Goal: Find specific page/section: Find specific page/section

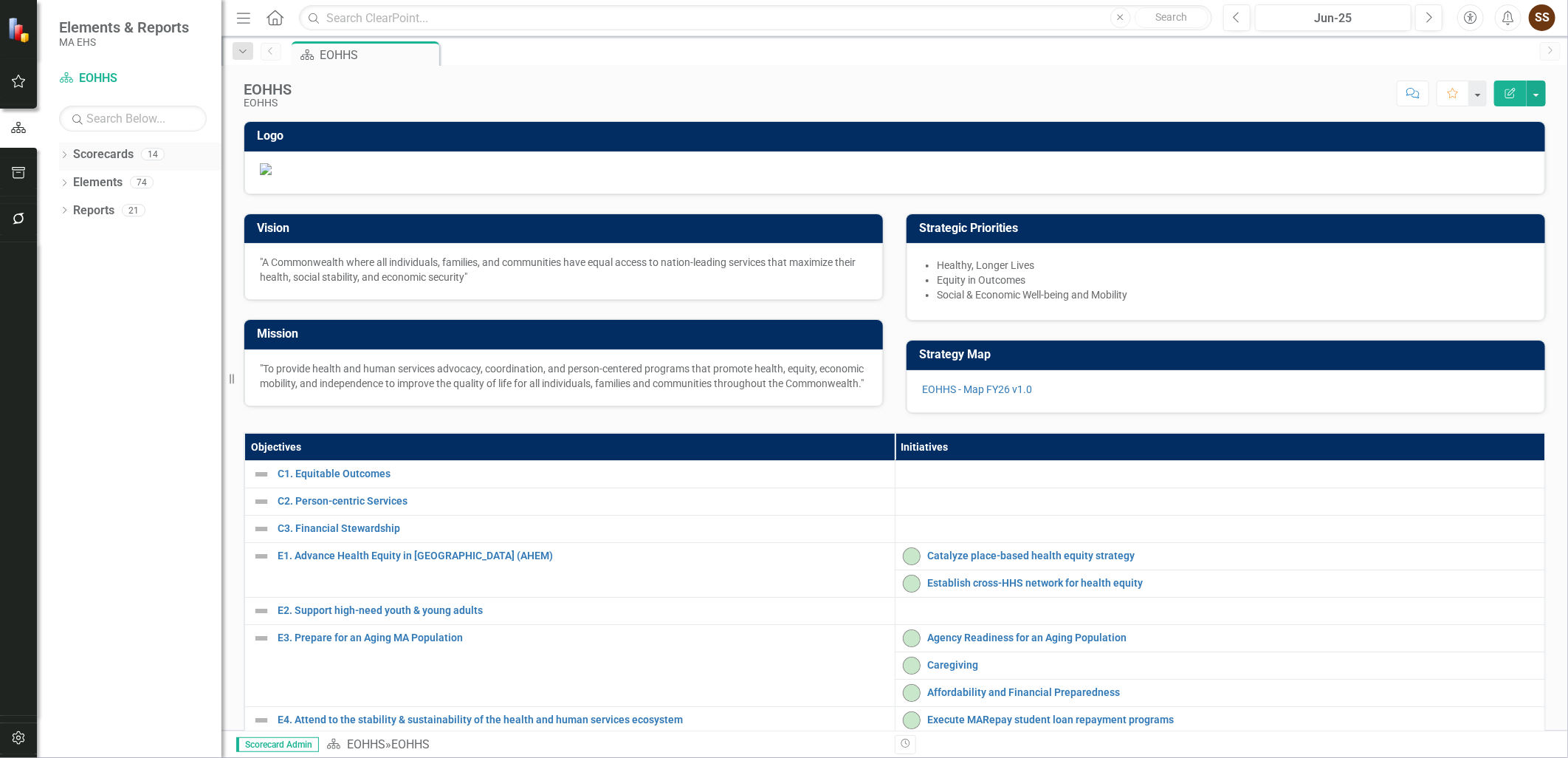
click at [60, 156] on icon "Dropdown" at bounding box center [64, 156] width 11 height 8
click at [68, 185] on icon "Dropdown" at bounding box center [72, 182] width 11 height 9
click at [140, 443] on div "MassHealth" at bounding box center [159, 433] width 126 height 24
click at [164, 437] on link "MassHealth" at bounding box center [159, 433] width 126 height 17
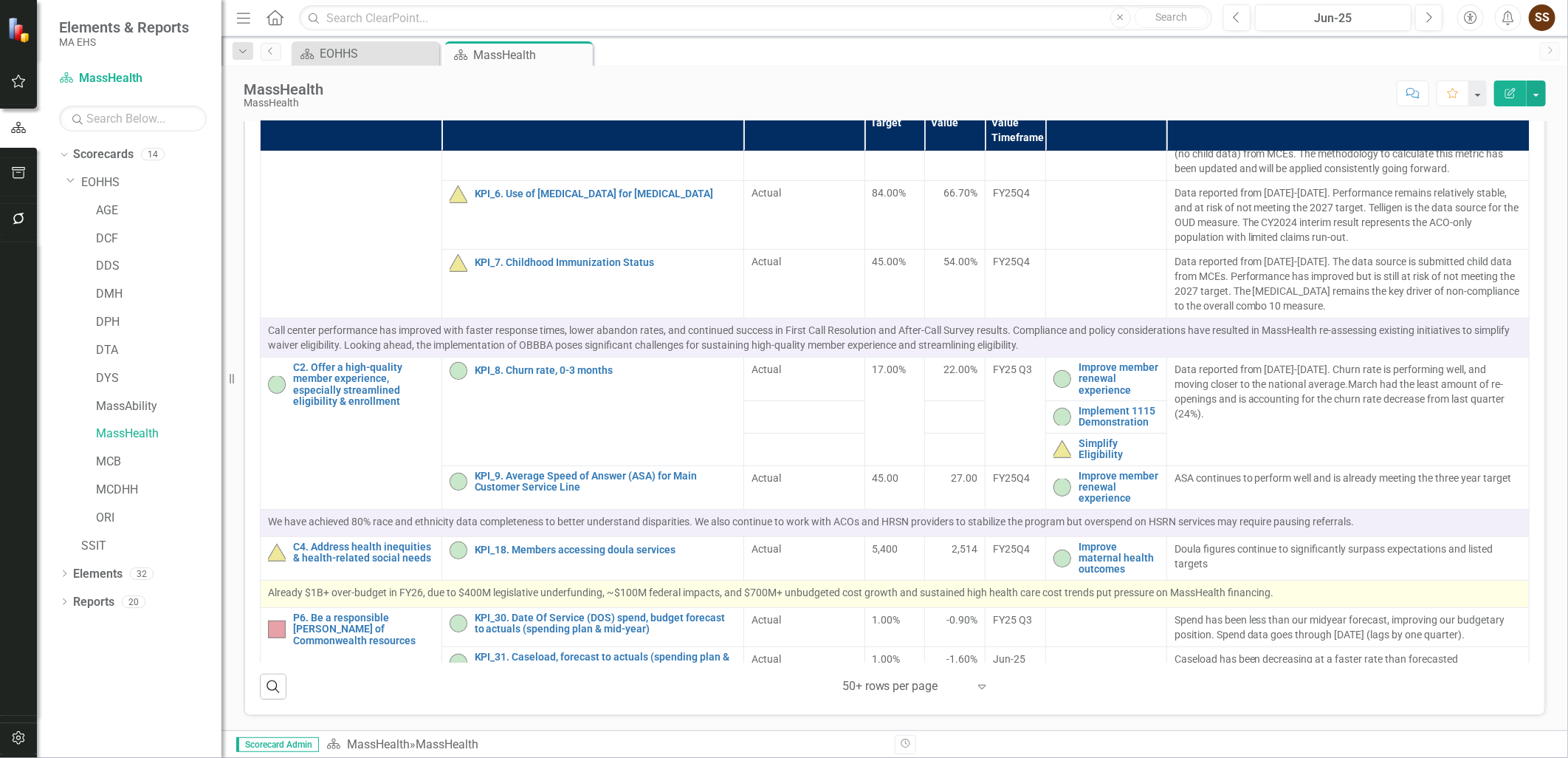
scroll to position [160, 0]
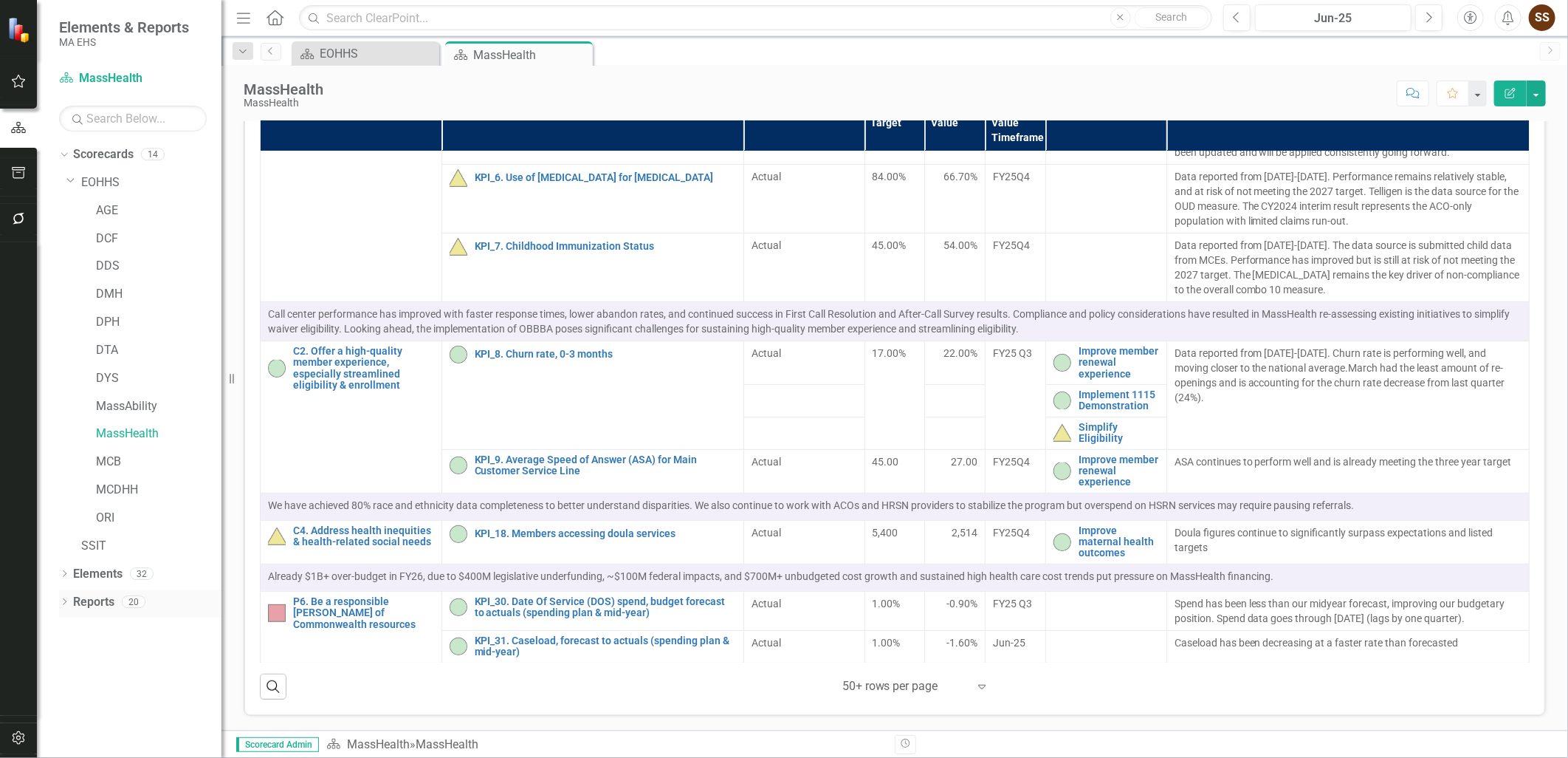
click at [79, 599] on link "Reports" at bounding box center [94, 602] width 41 height 17
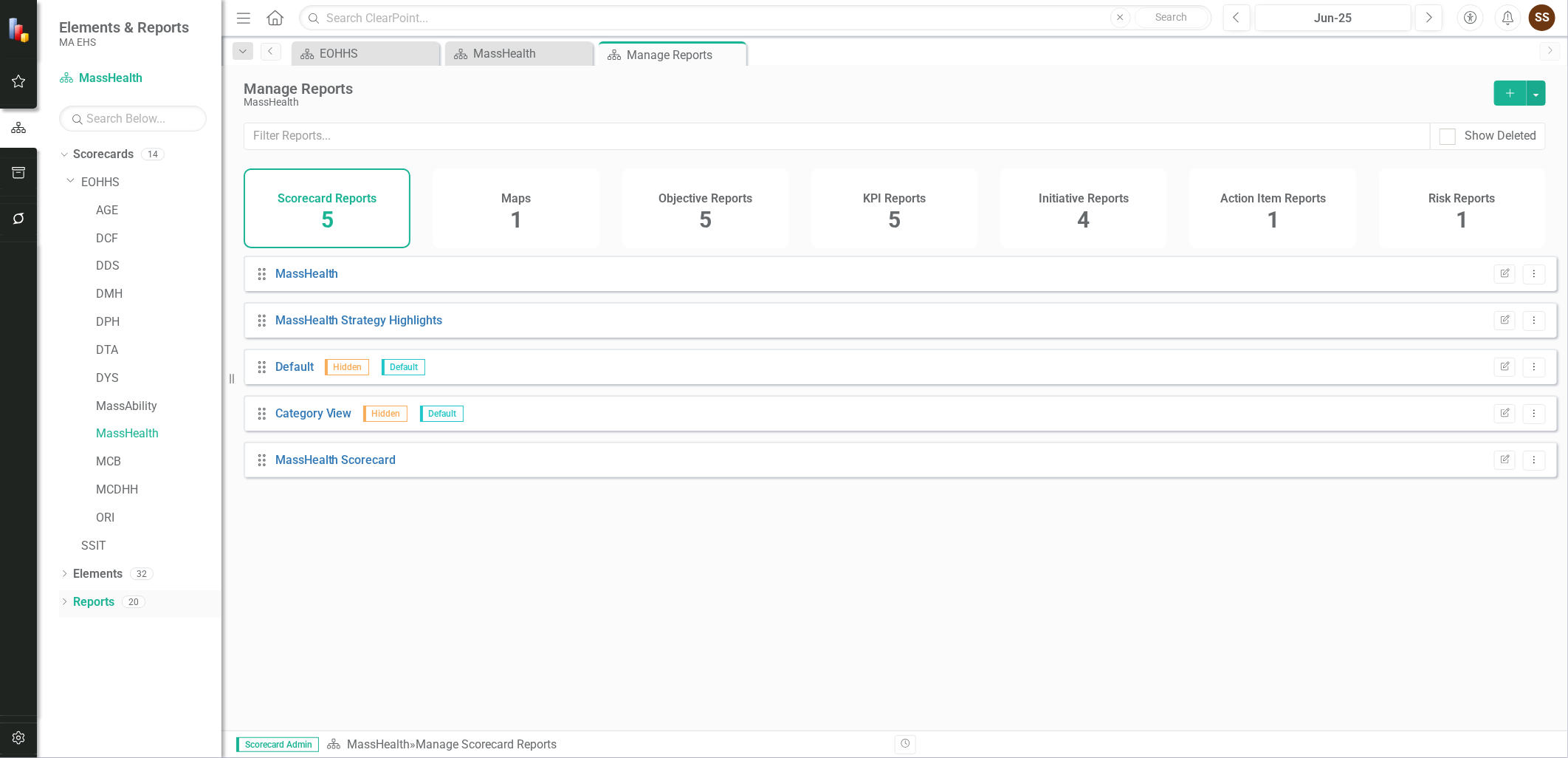
click at [69, 602] on icon "Dropdown" at bounding box center [64, 603] width 11 height 8
click at [158, 680] on div "MassHealth Strategy Highlights" at bounding box center [150, 680] width 144 height 13
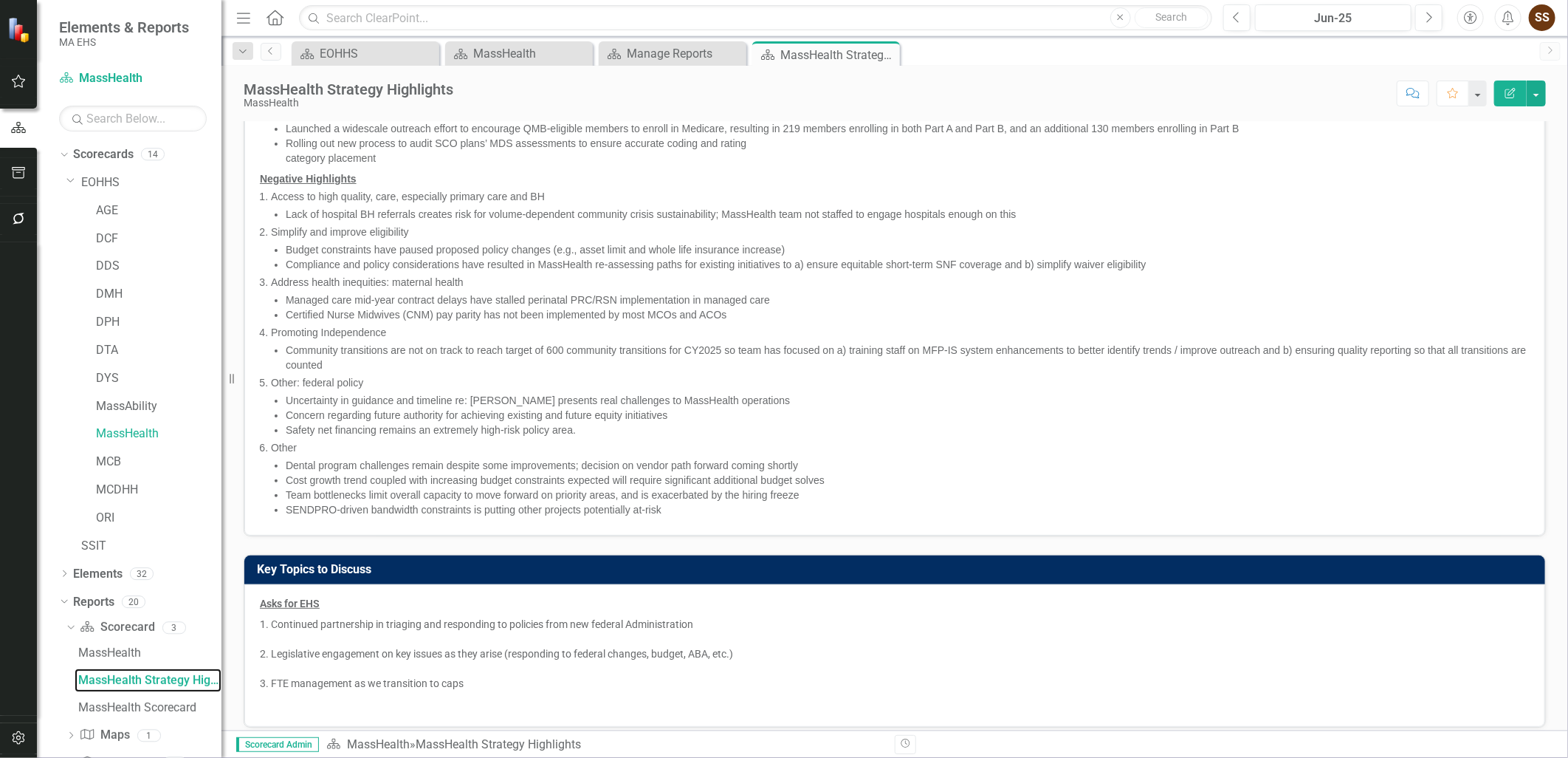
scroll to position [309, 0]
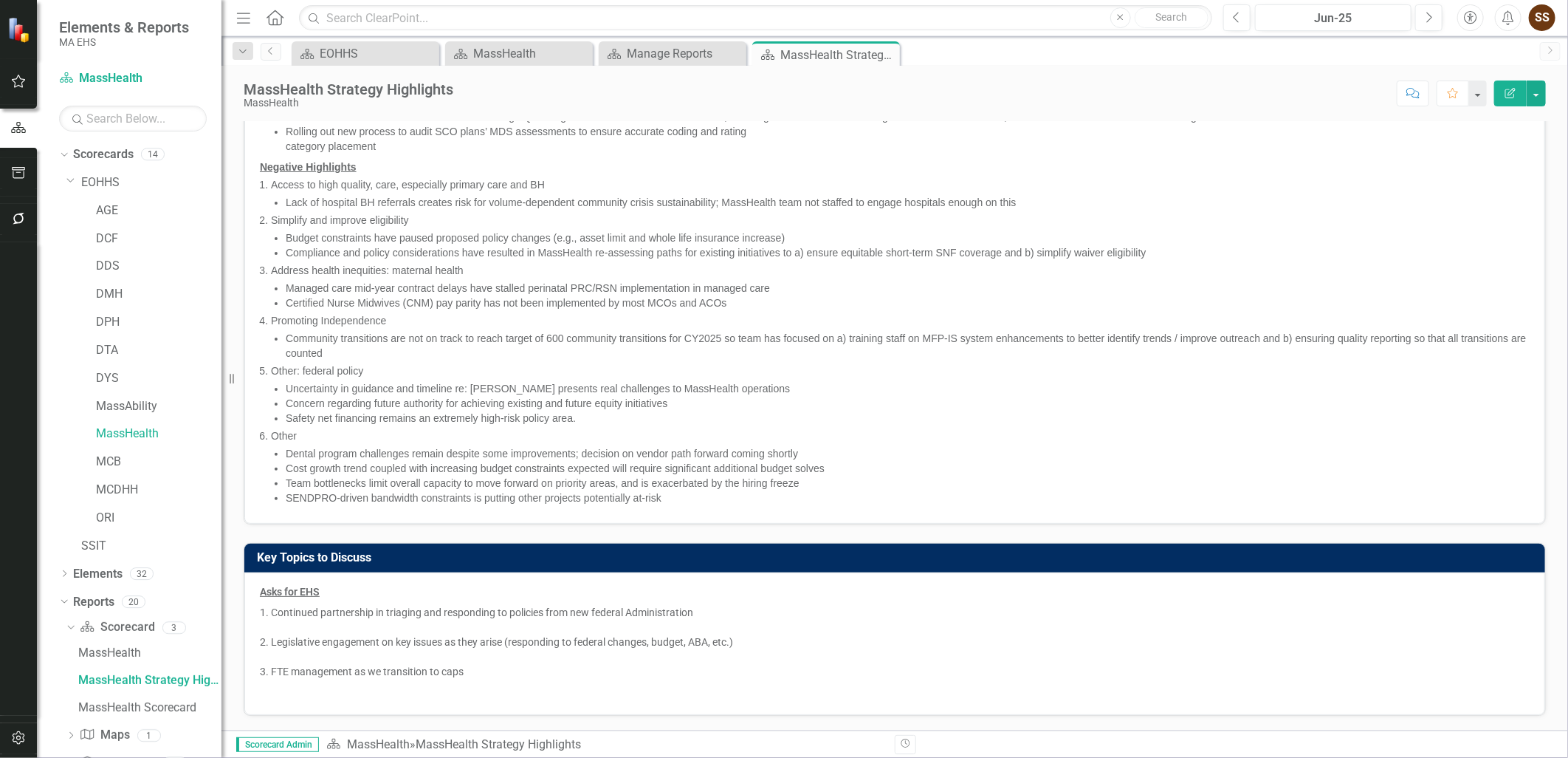
click at [669, 498] on li "SENDPRO-driven bandwidth constraints is putting other projects potentially at-r…" at bounding box center [907, 498] width 1244 height 15
drag, startPoint x: 669, startPoint y: 497, endPoint x: 456, endPoint y: 507, distance: 213.2
click at [456, 507] on div "Positive Highlights Access to high quality, care, especially primary care and B…" at bounding box center [894, 183] width 1301 height 680
click at [289, 495] on span "SENDPRO-driven bandwidth constraints is putting other projects potentially at-r…" at bounding box center [473, 498] width 376 height 12
drag, startPoint x: 282, startPoint y: 495, endPoint x: 360, endPoint y: 488, distance: 78.3
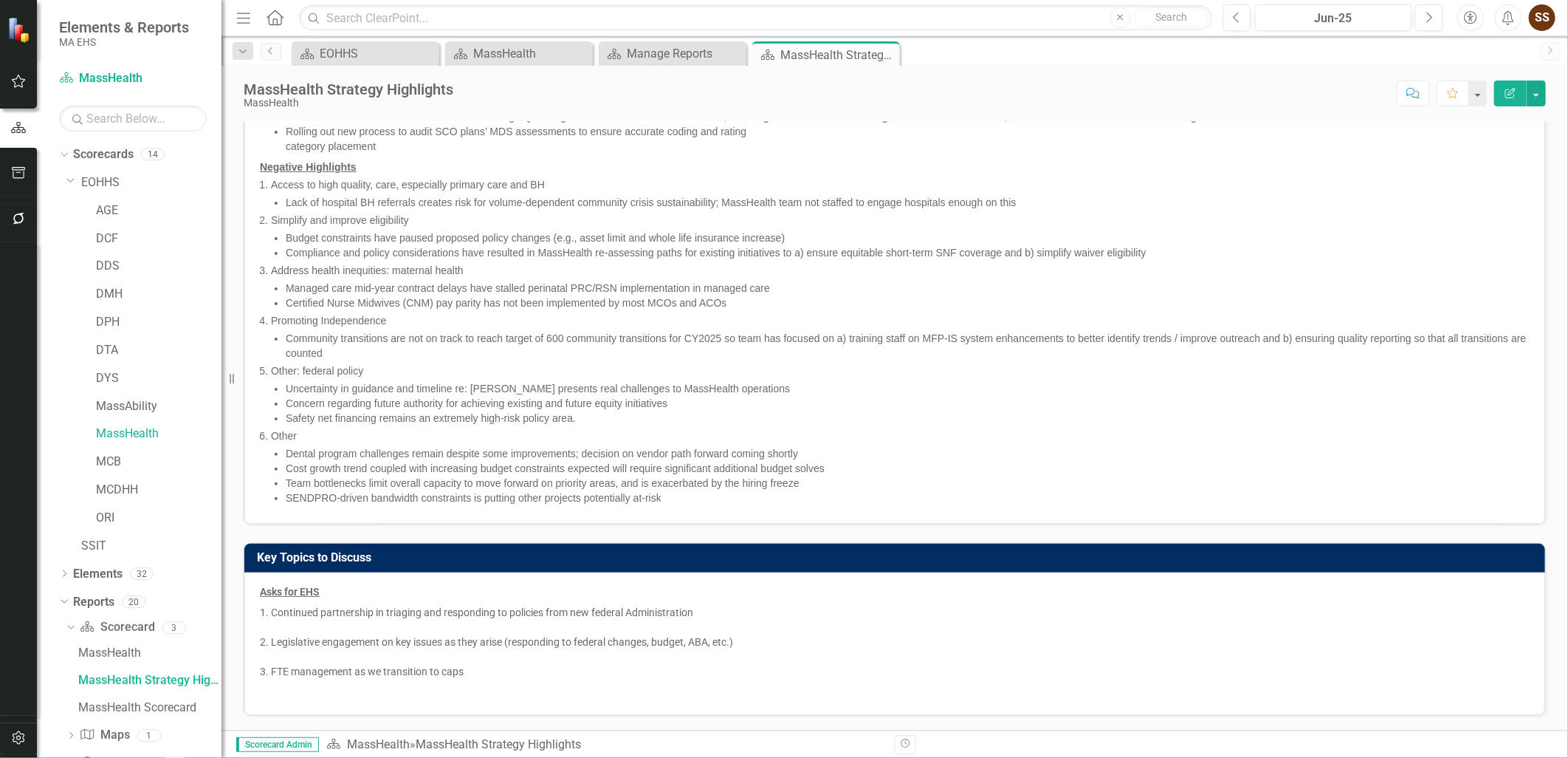
click at [360, 488] on li "Other Dental program challenges remain despite some improvements; decision on v…" at bounding box center [900, 466] width 1259 height 77
click at [283, 498] on li "Other Dental program challenges remain despite some improvements; decision on v…" at bounding box center [900, 466] width 1259 height 77
drag, startPoint x: 282, startPoint y: 495, endPoint x: 460, endPoint y: 503, distance: 178.2
click at [459, 503] on li "Other Dental program challenges remain despite some improvements; decision on v…" at bounding box center [900, 466] width 1259 height 77
drag, startPoint x: 681, startPoint y: 496, endPoint x: 389, endPoint y: 499, distance: 292.0
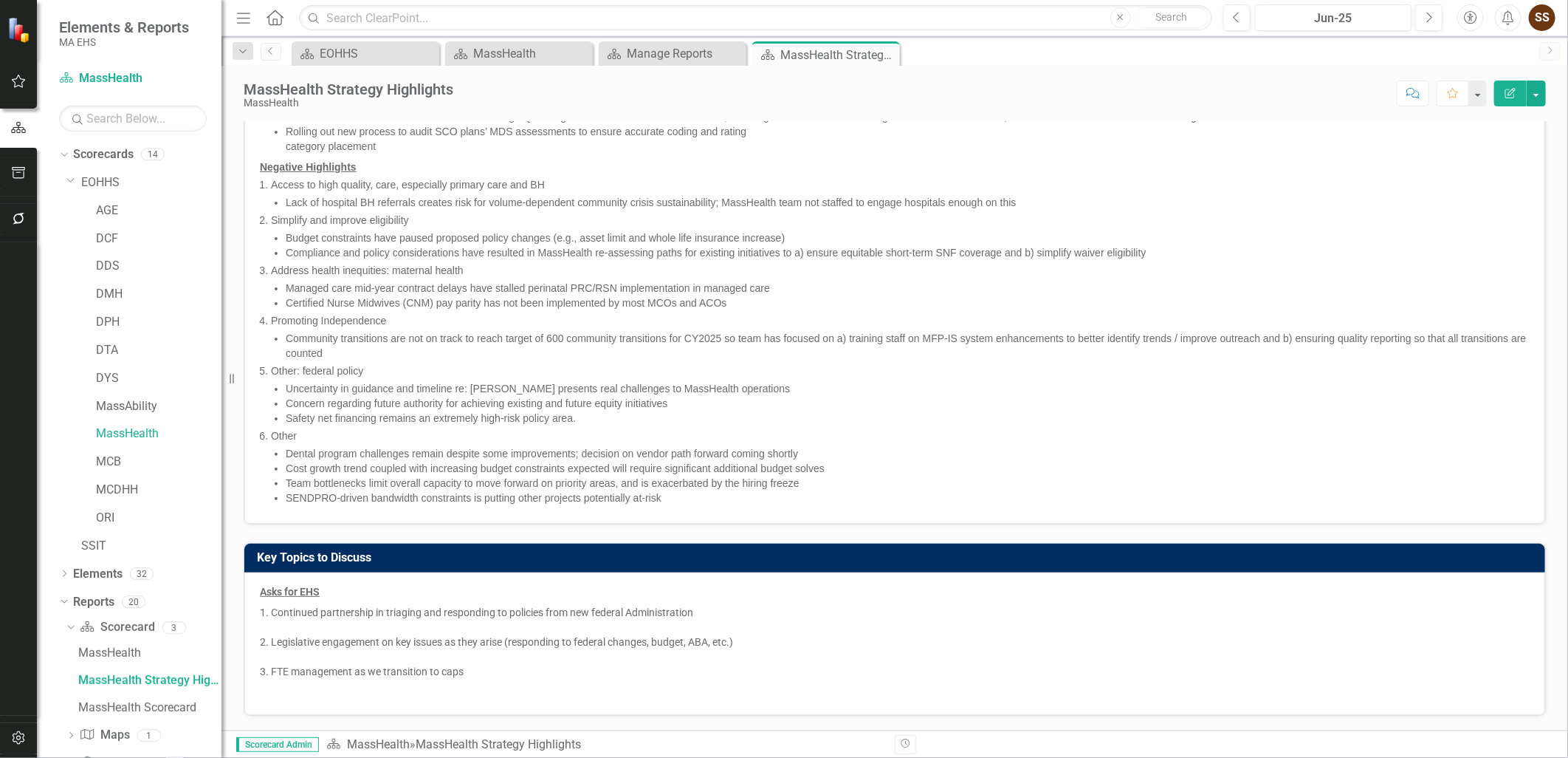
click at [389, 499] on li "SENDPRO-driven bandwidth constraints is putting other projects potentially at-r…" at bounding box center [907, 498] width 1244 height 15
click at [389, 499] on span "SENDPRO-driven bandwidth constraints is putting other projects potentially at-r…" at bounding box center [473, 498] width 376 height 12
click at [390, 499] on span "SENDPRO-driven bandwidth constraints is putting other projects potentially at-r…" at bounding box center [473, 498] width 376 height 12
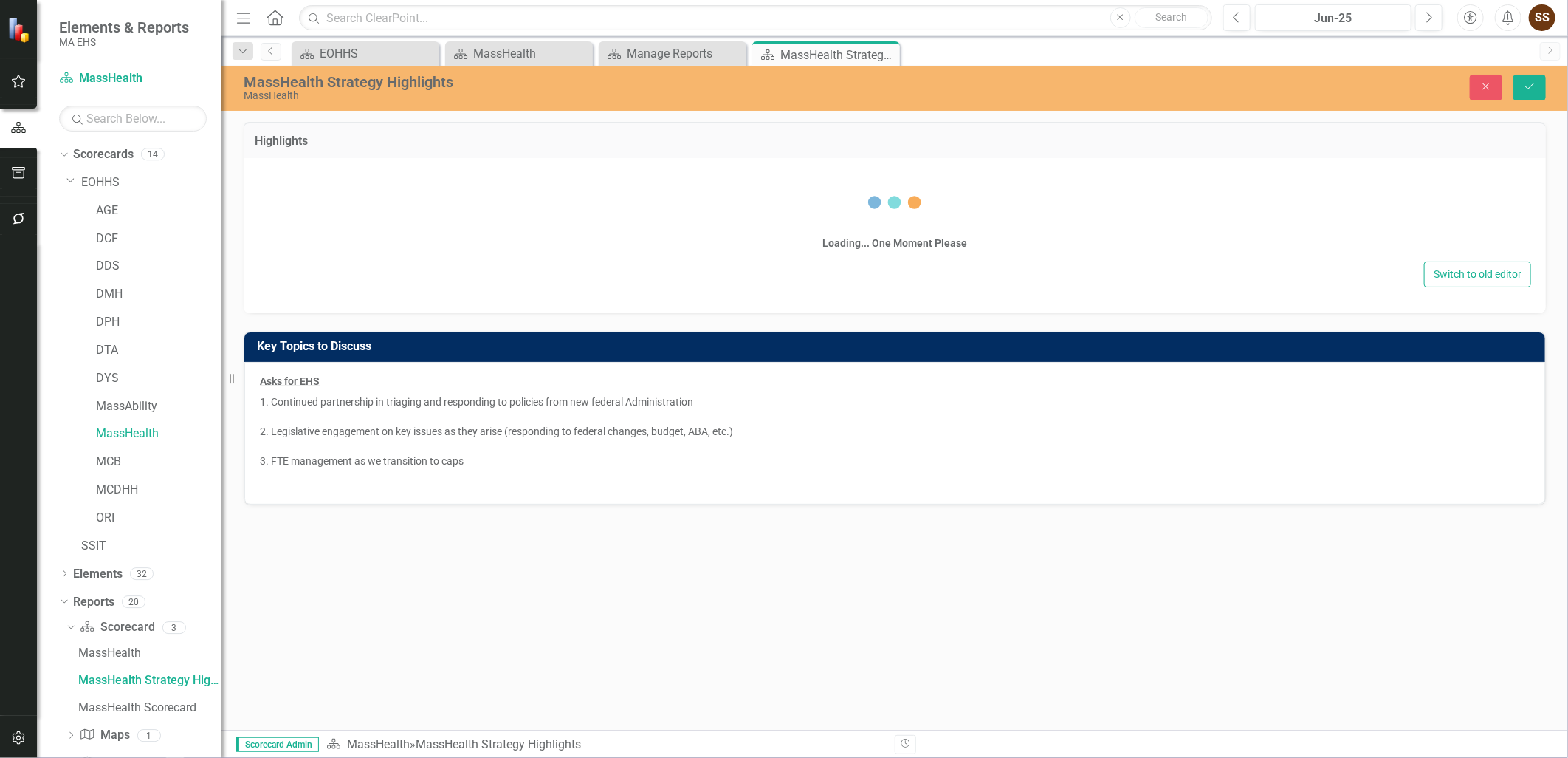
scroll to position [0, 0]
click at [393, 499] on div "Asks for EHS Continued partnership in triaging and responding to policies from …" at bounding box center [894, 433] width 1301 height 143
click at [395, 499] on div "Asks for EHS Continued partnership in triaging and responding to policies from …" at bounding box center [894, 433] width 1301 height 143
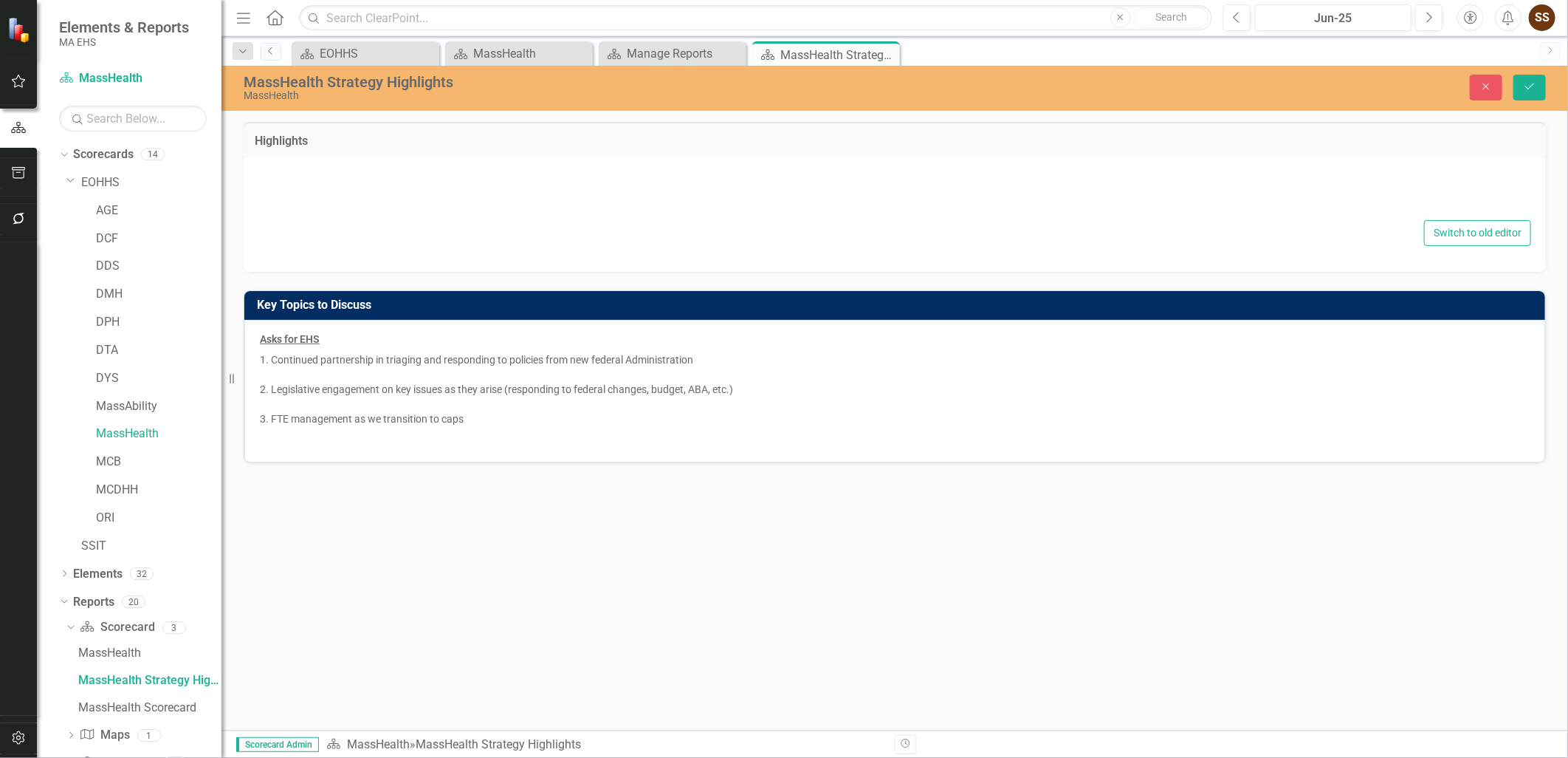
type textarea "<p><span style="text-decoration: underline; font-family: arial, helvetica, sans…"
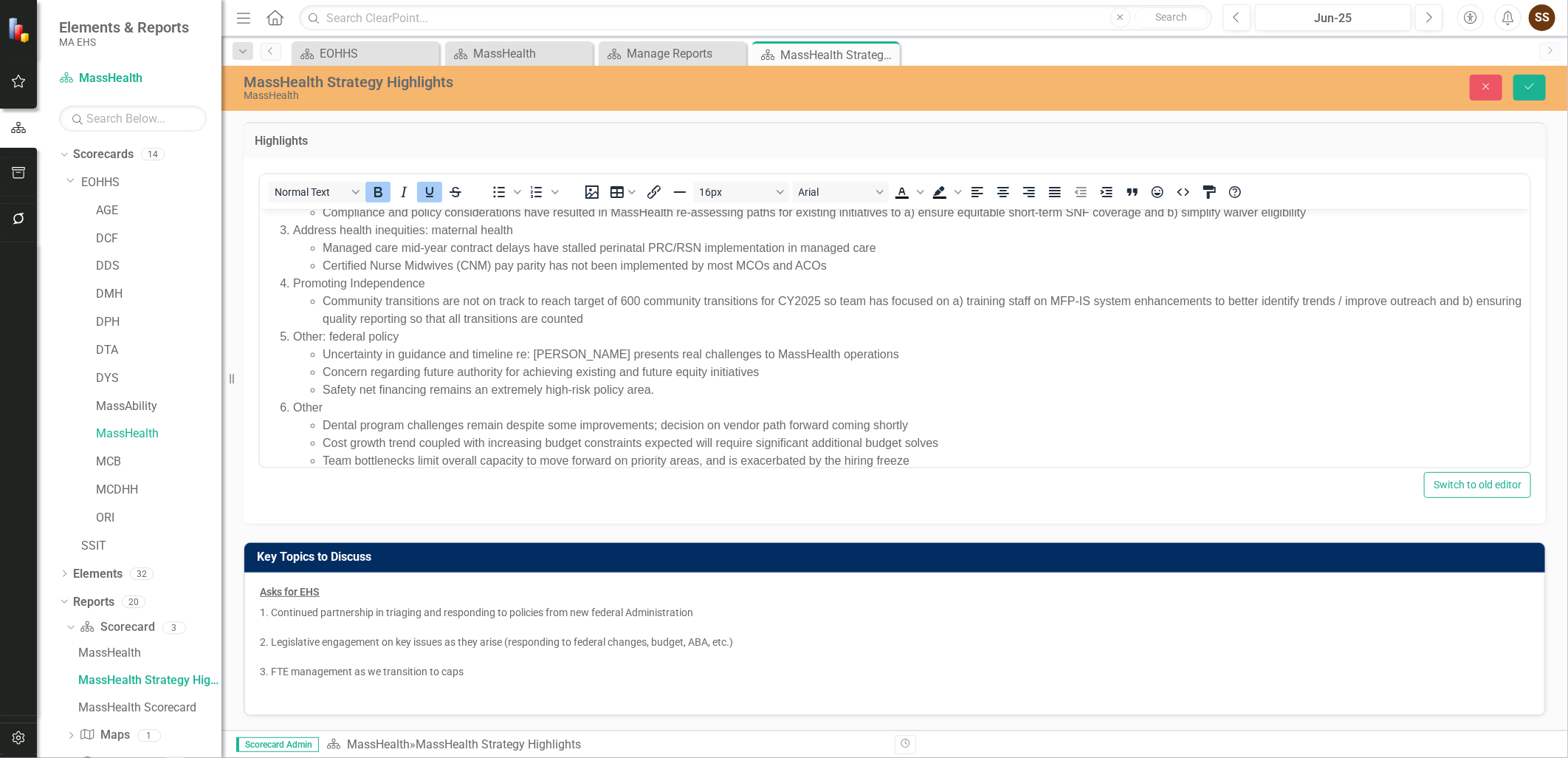
scroll to position [480, 0]
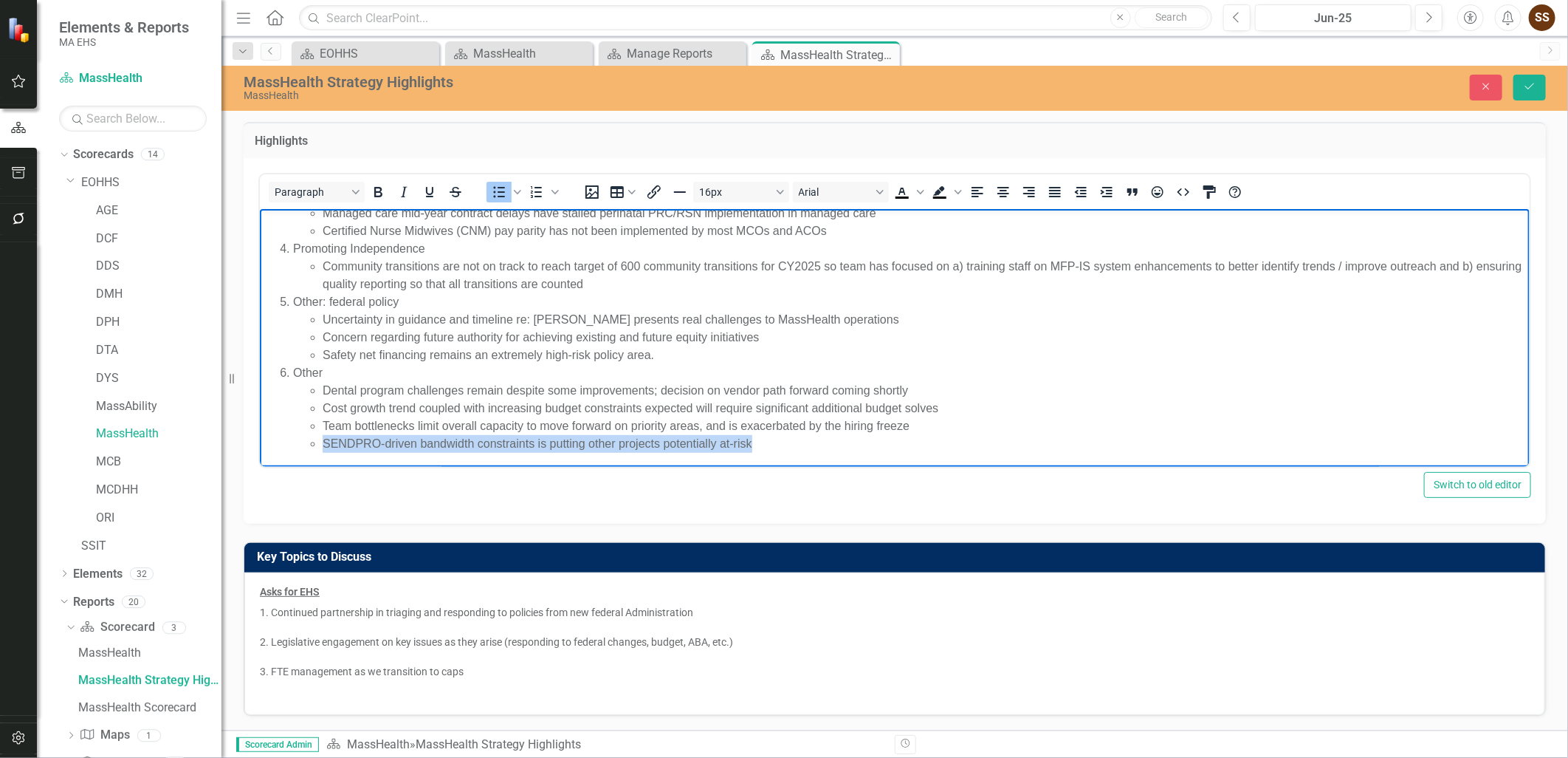
drag, startPoint x: 322, startPoint y: 444, endPoint x: 751, endPoint y: 455, distance: 429.1
click at [751, 455] on body "Positive Highlights Access to high quality, care, especially primary care and B…" at bounding box center [894, 97] width 1269 height 739
copy span "SENDPRO-driven bandwidth constraints is putting other projects potentially at-r…"
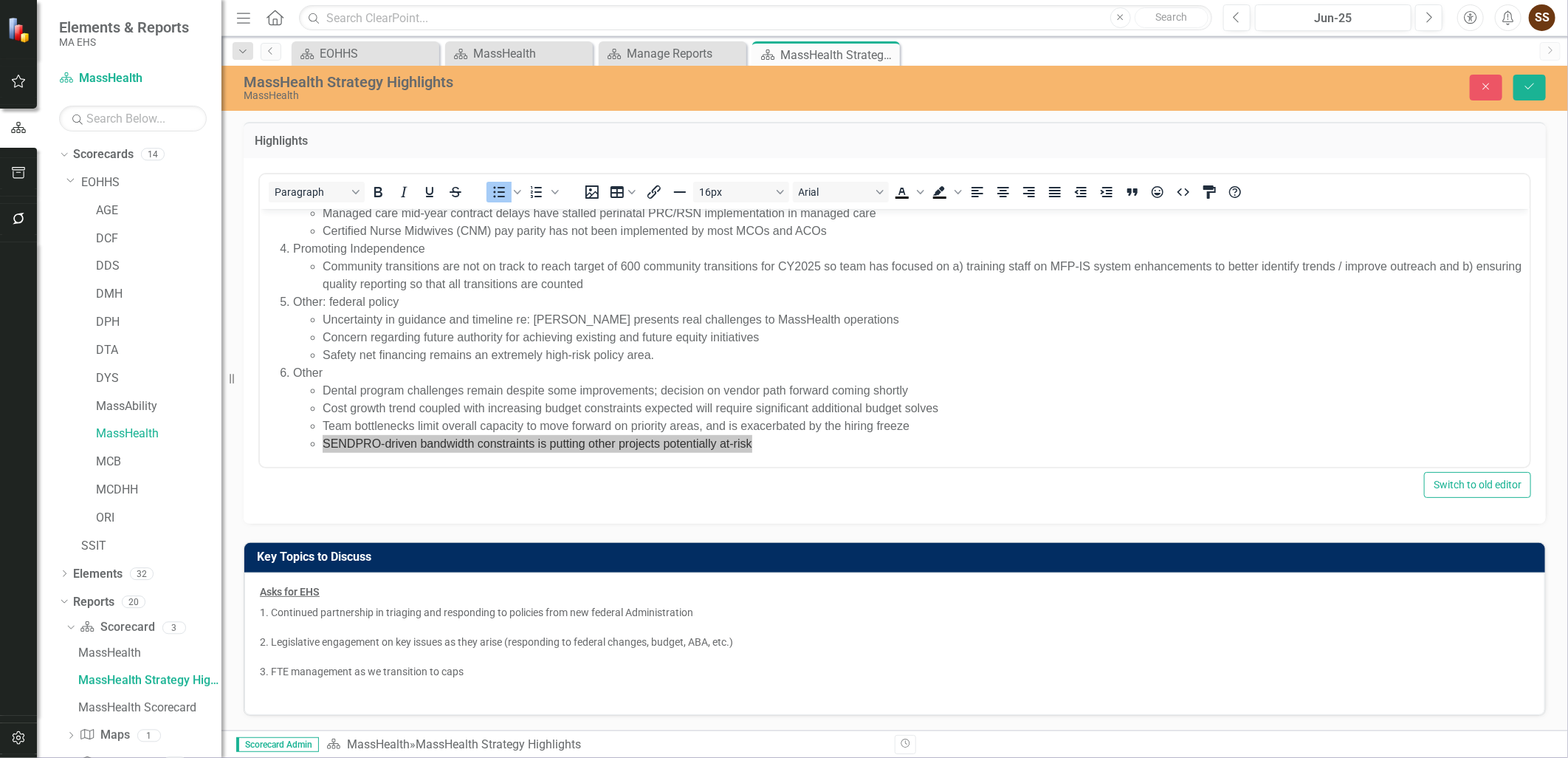
click at [538, 519] on div "Paragraph To open the popup, press Shift+Enter To open the popup, press Shift+E…" at bounding box center [894, 341] width 1302 height 366
click at [1481, 94] on button "Close" at bounding box center [1486, 87] width 32 height 26
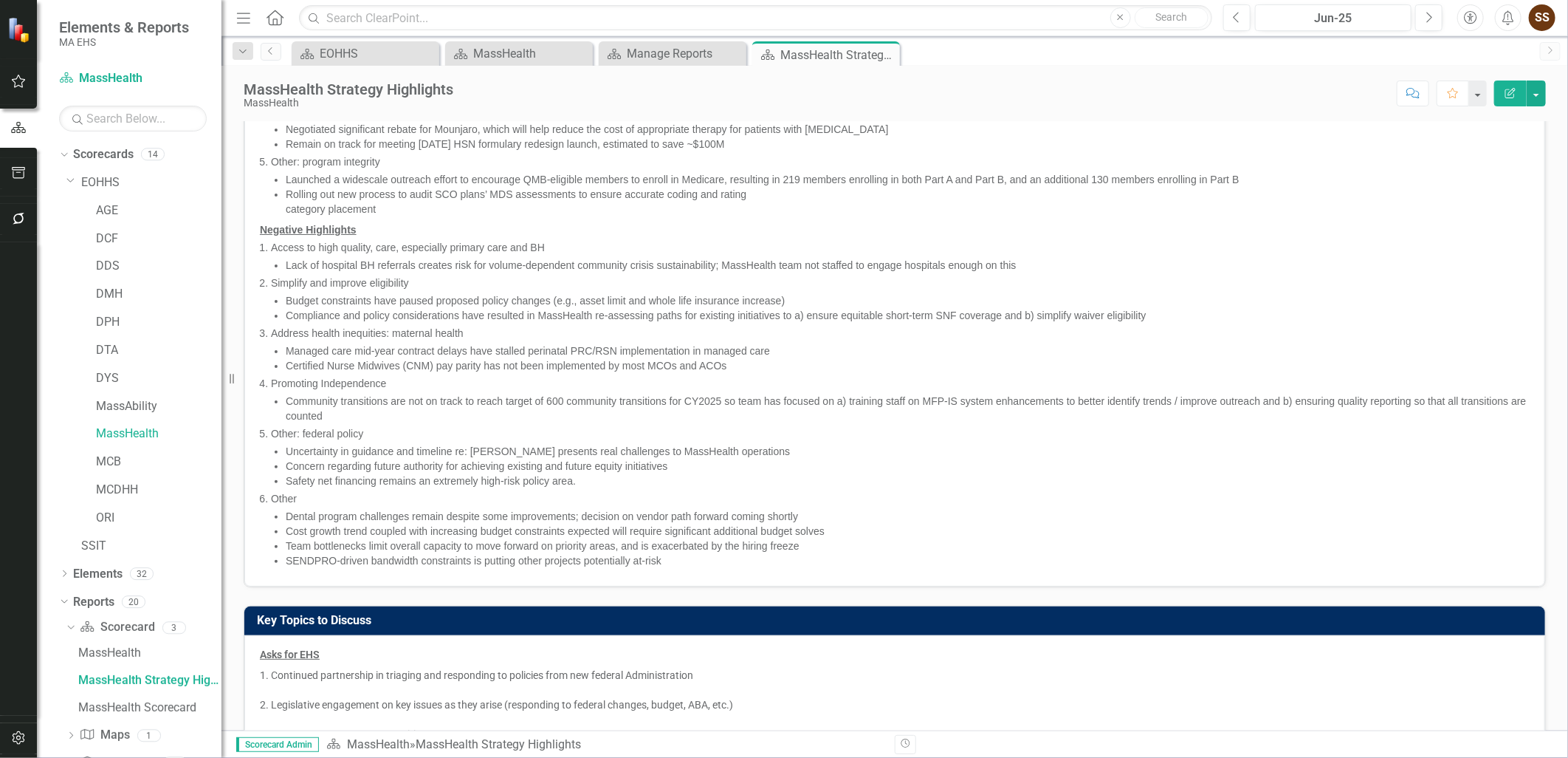
scroll to position [227, 0]
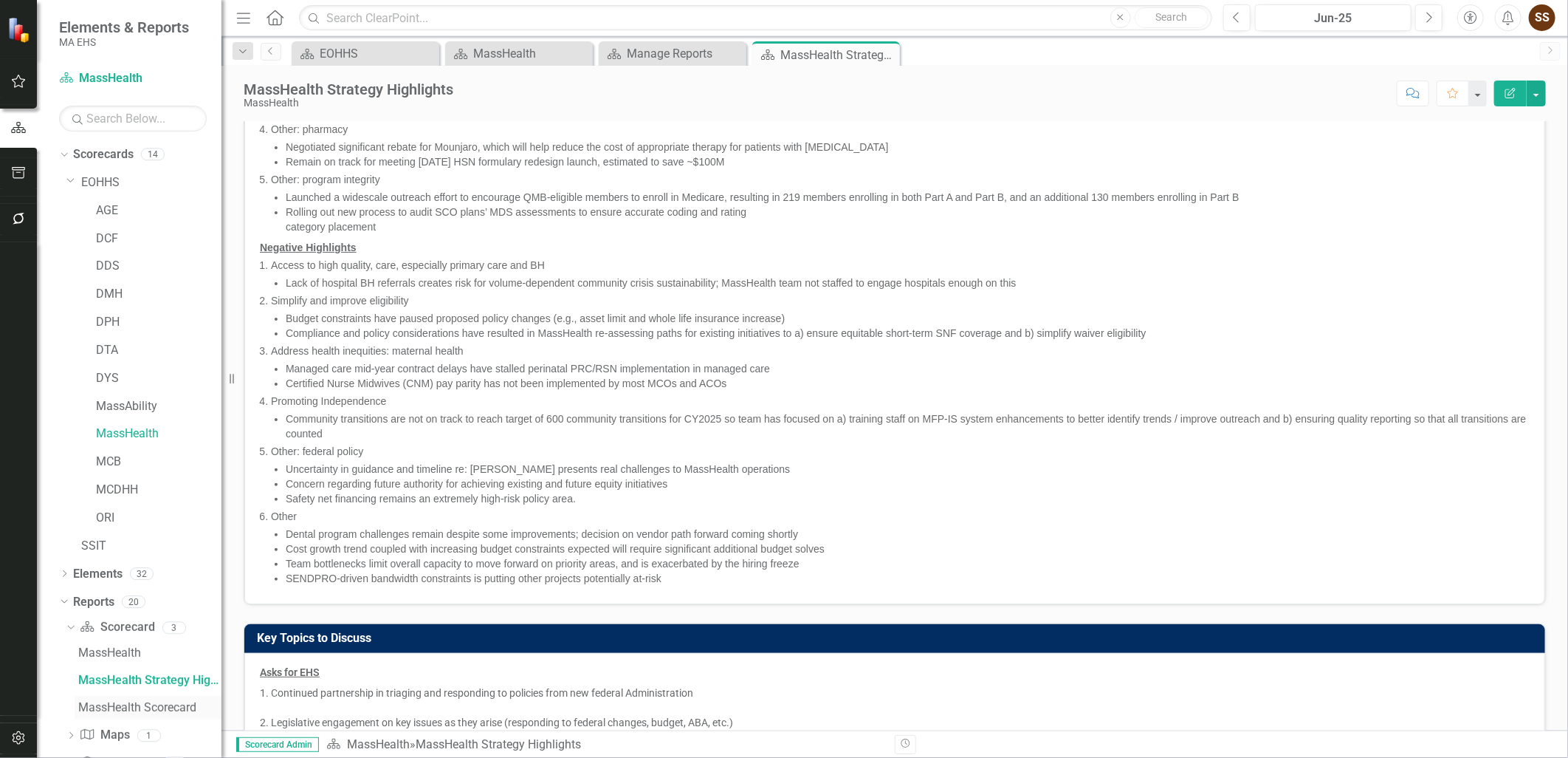
click at [99, 704] on div "MassHealth Scorecard" at bounding box center [150, 707] width 144 height 13
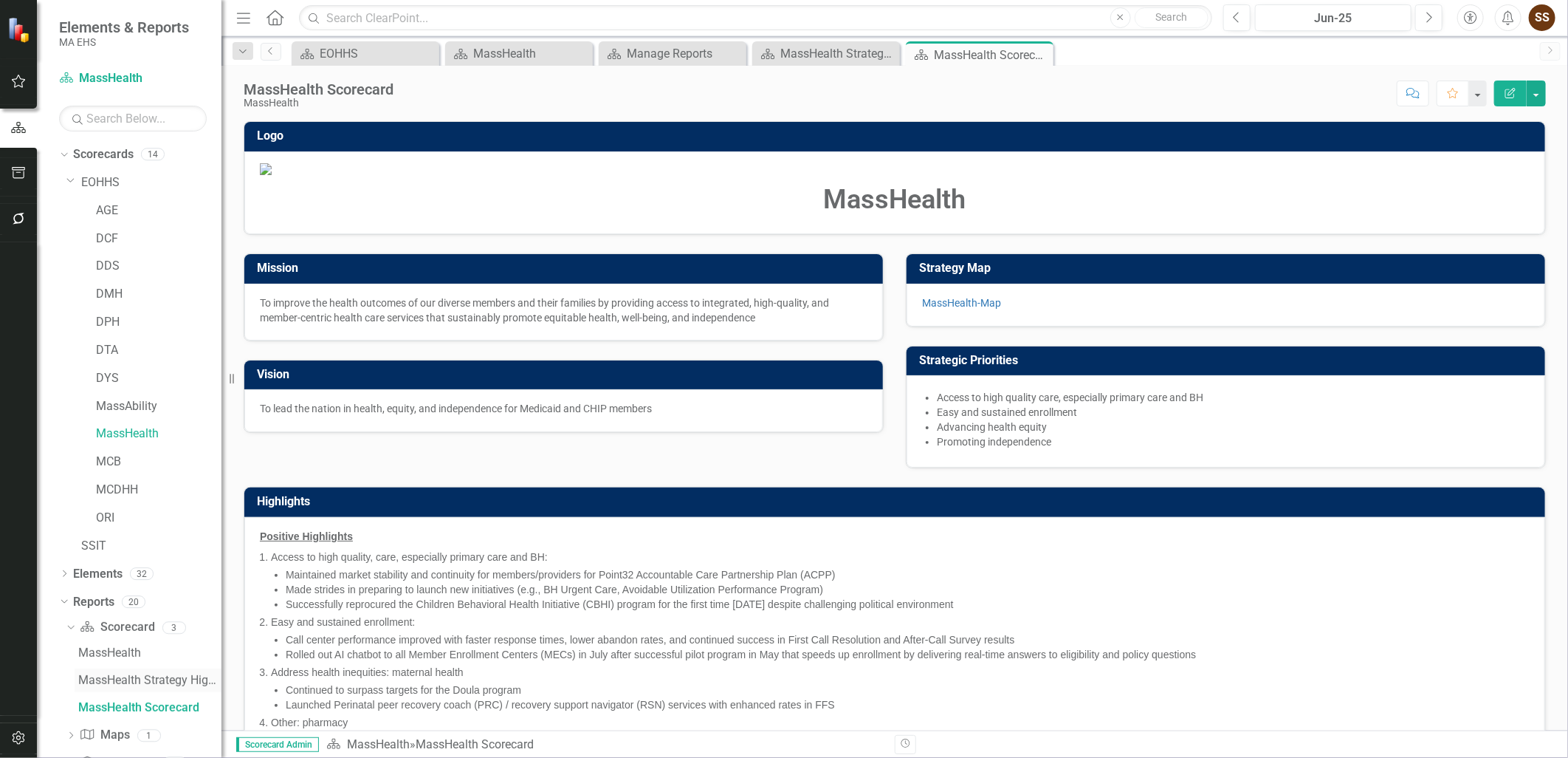
click at [119, 673] on div "MassHealth Strategy Highlights" at bounding box center [150, 680] width 144 height 13
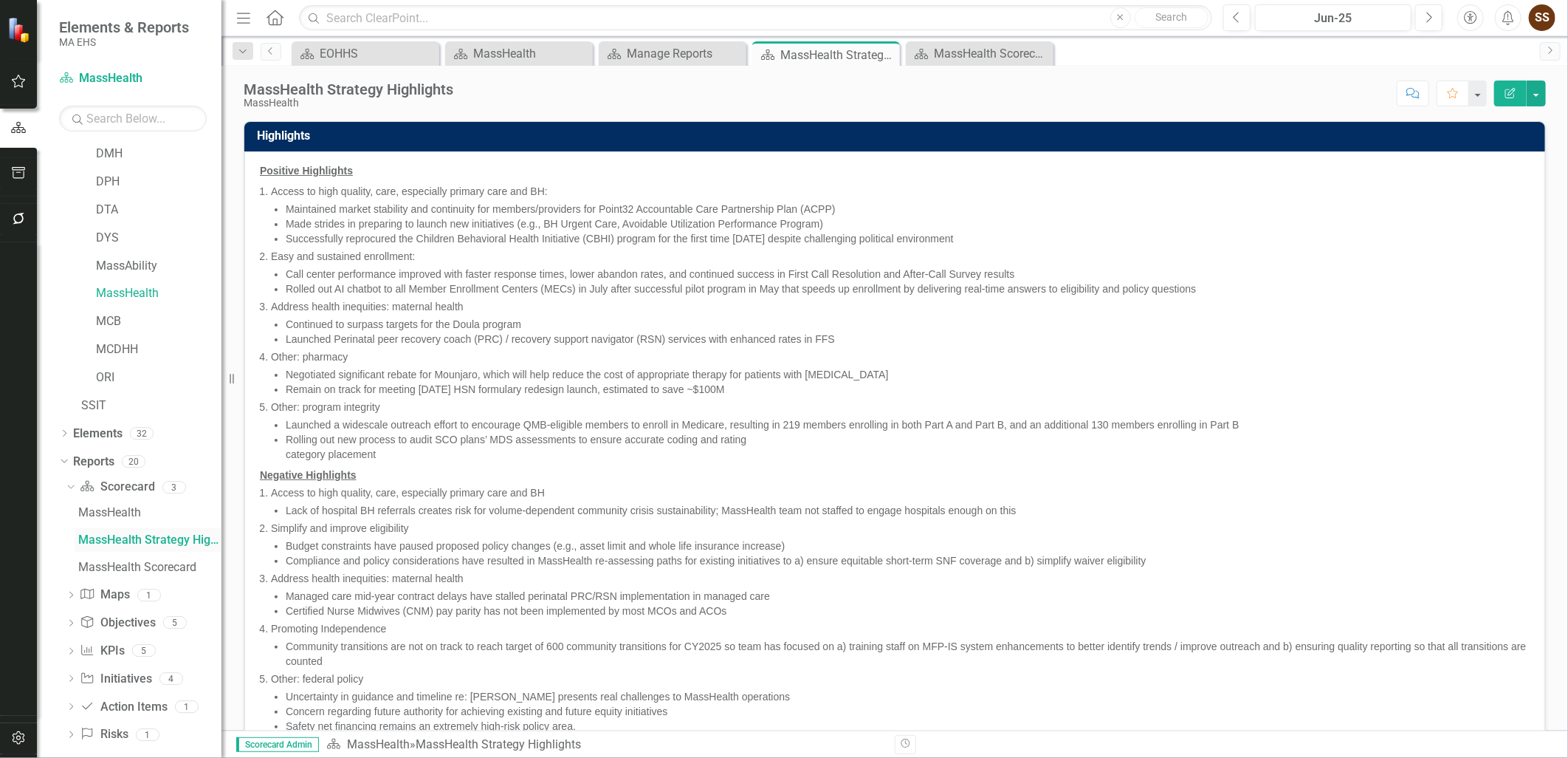
scroll to position [155, 0]
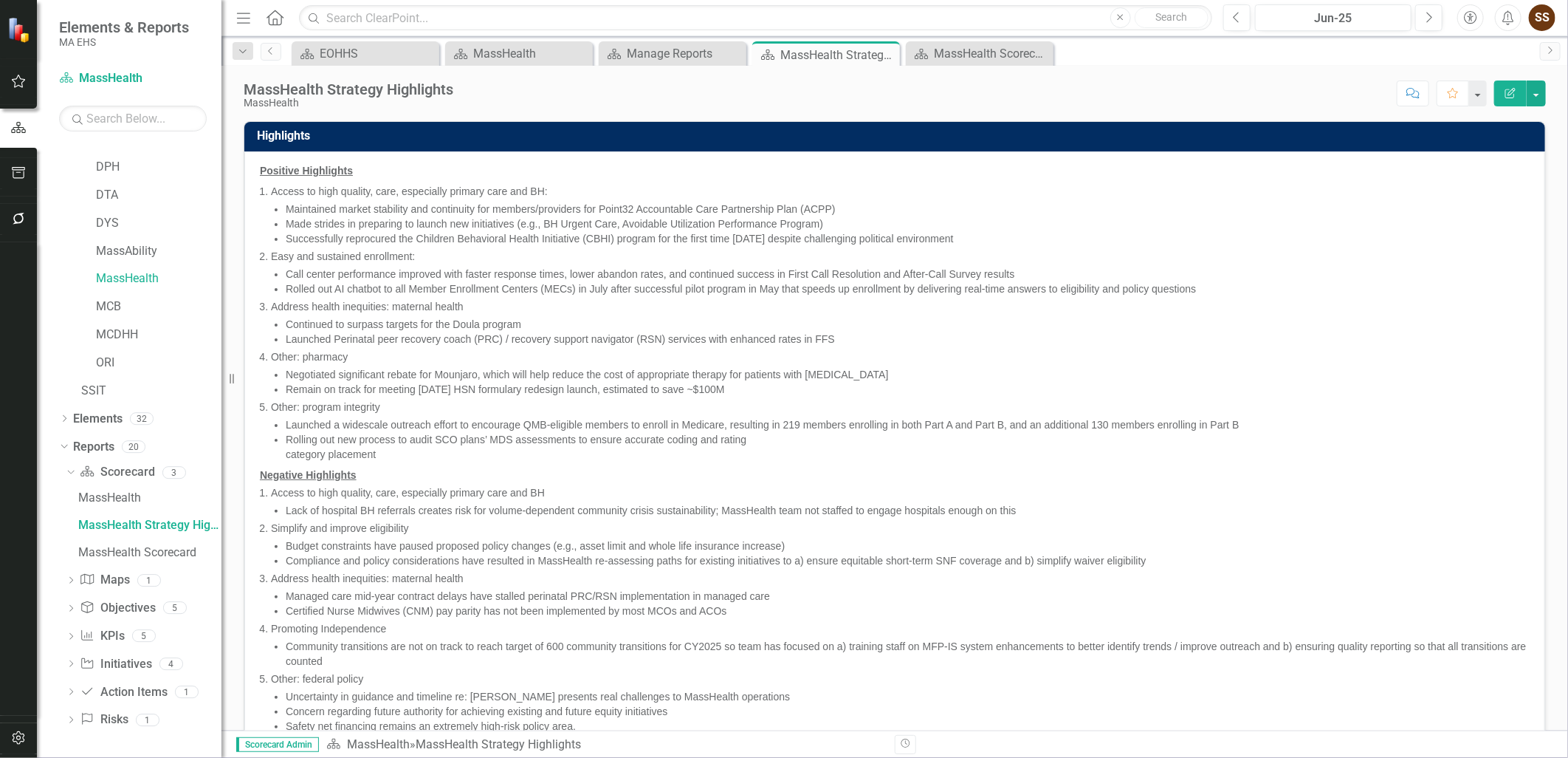
click at [64, 668] on div "Dropdown Scorecard Scorecard 3 MassHealth MassHealth Strategy Highlights MassHe…" at bounding box center [140, 597] width 162 height 276
click at [70, 665] on icon "Dropdown" at bounding box center [71, 664] width 11 height 8
click at [105, 638] on div "Initiatives" at bounding box center [150, 637] width 144 height 13
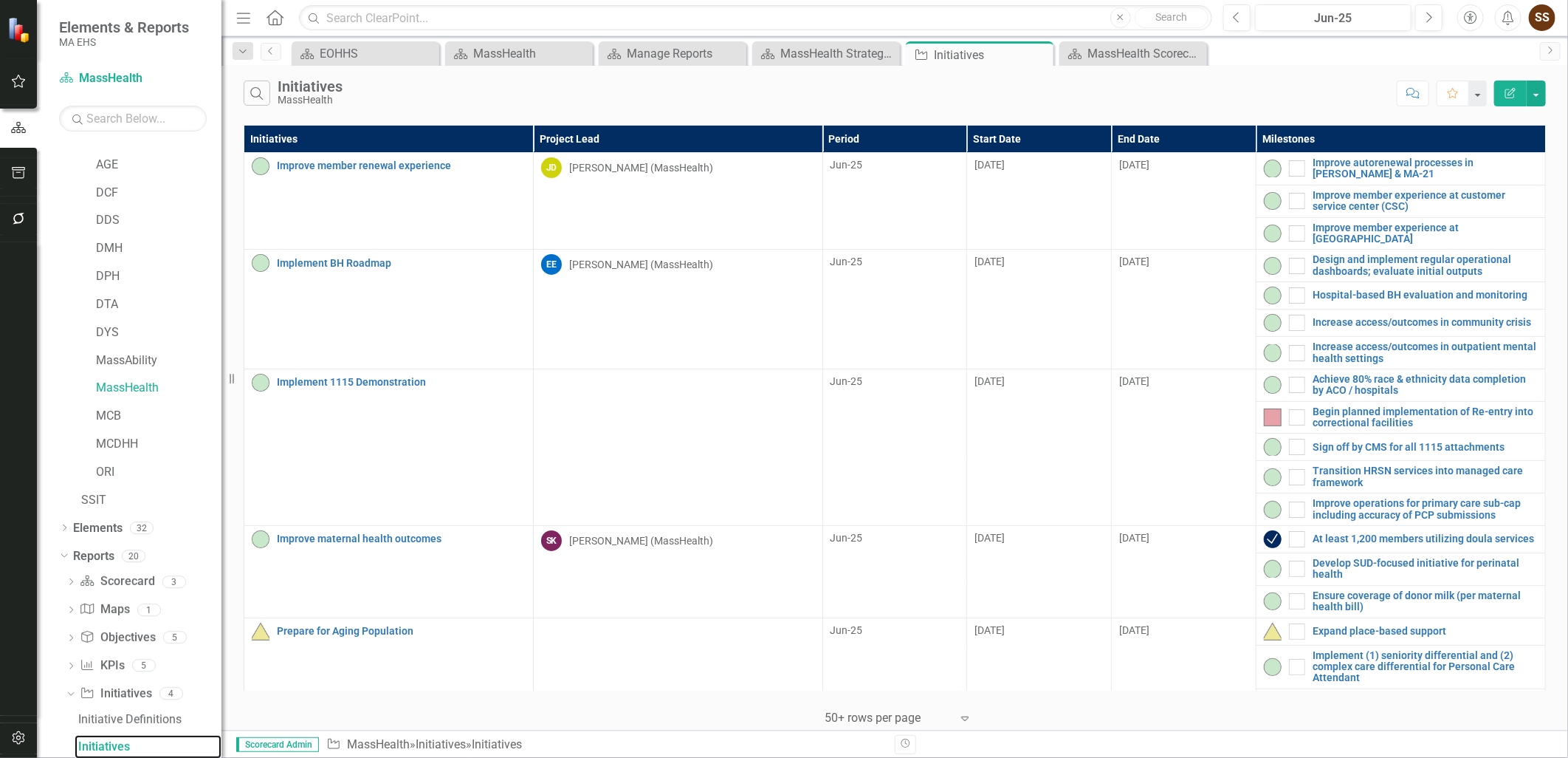
scroll to position [239, 0]
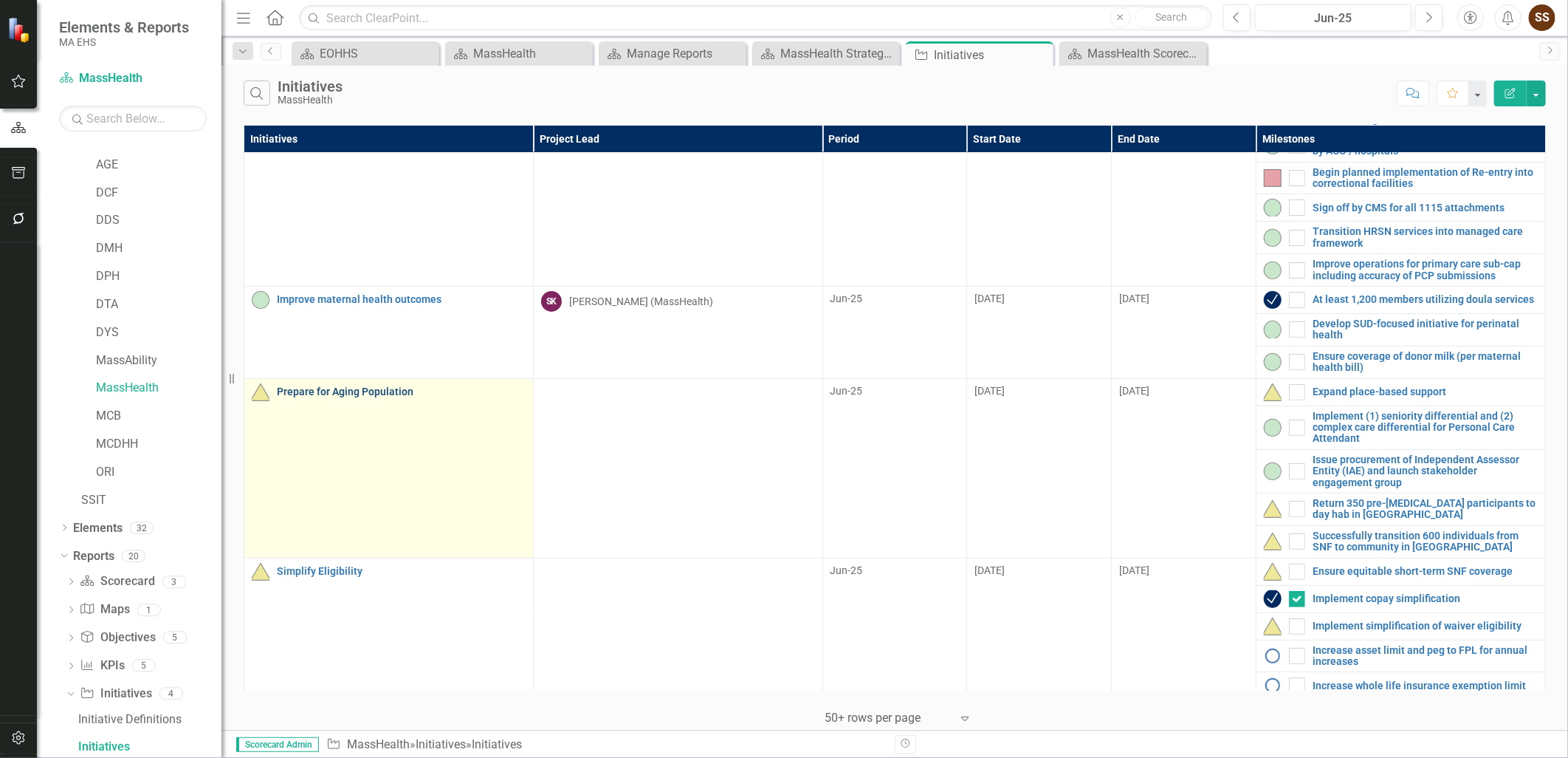
click at [330, 386] on link "Prepare for Aging Population" at bounding box center [401, 391] width 249 height 11
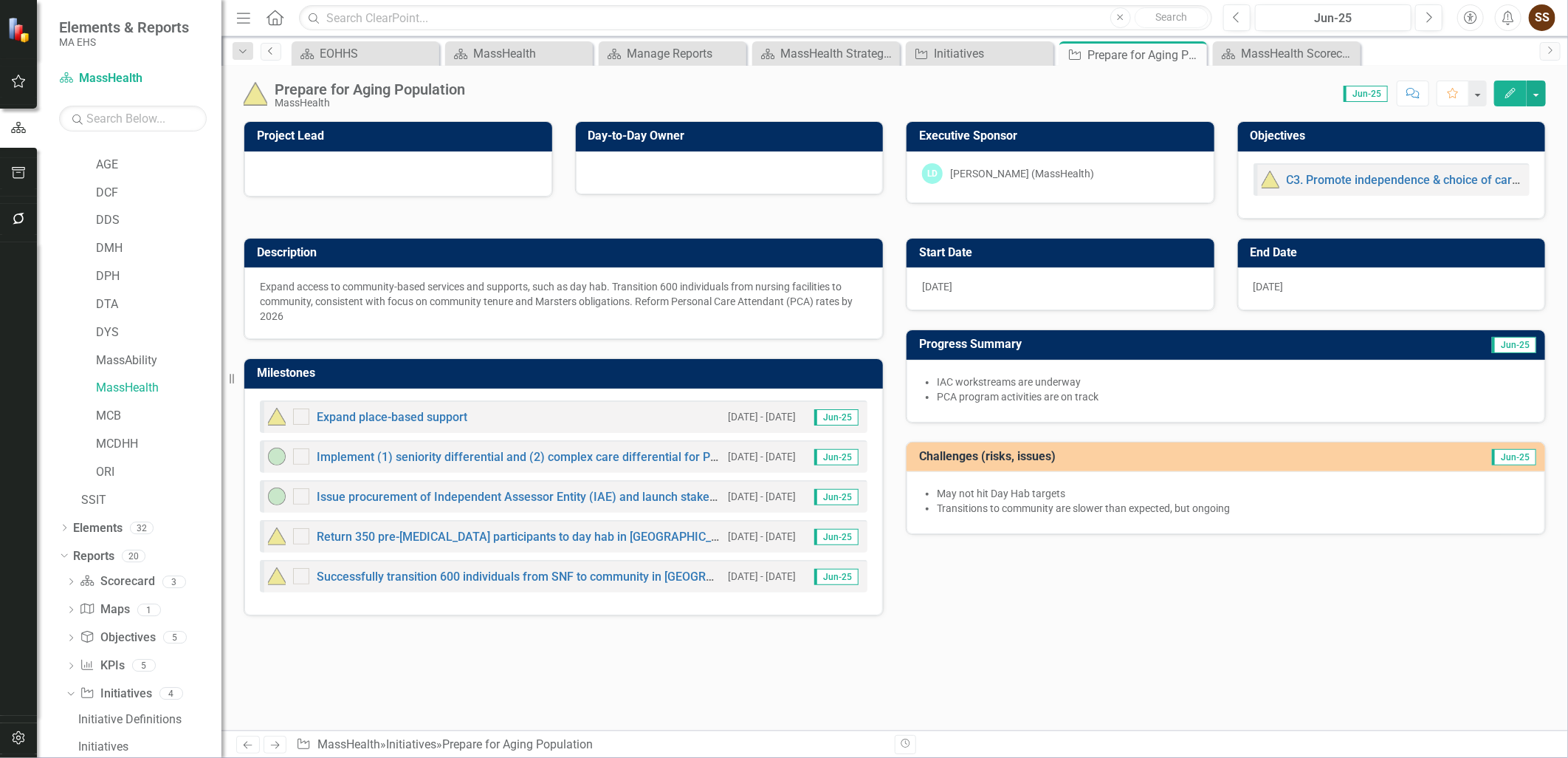
click at [271, 58] on link "Previous" at bounding box center [270, 52] width 21 height 18
